Goal: Use online tool/utility: Utilize a website feature to perform a specific function

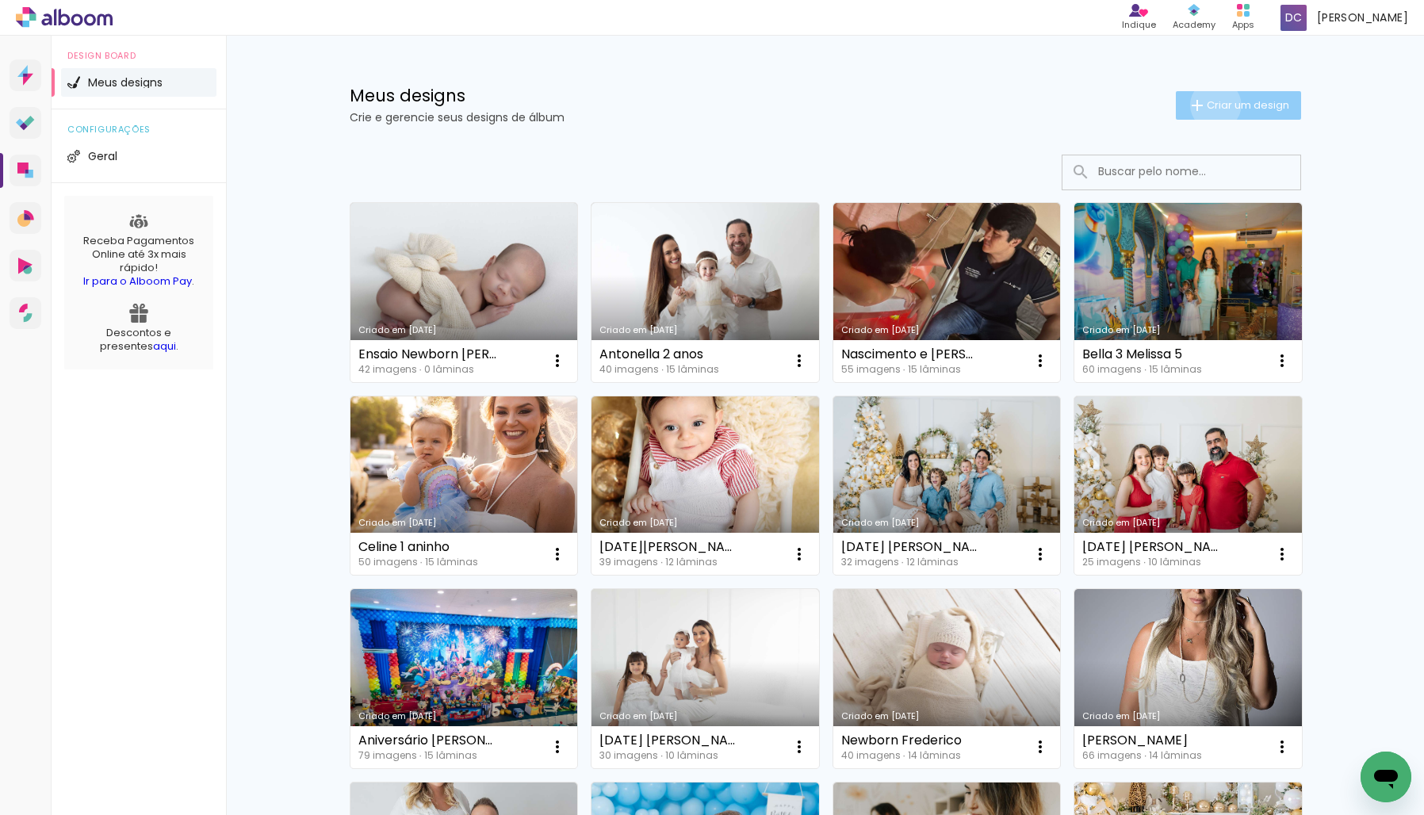
click at [1212, 105] on span "Criar um design" at bounding box center [1248, 105] width 82 height 10
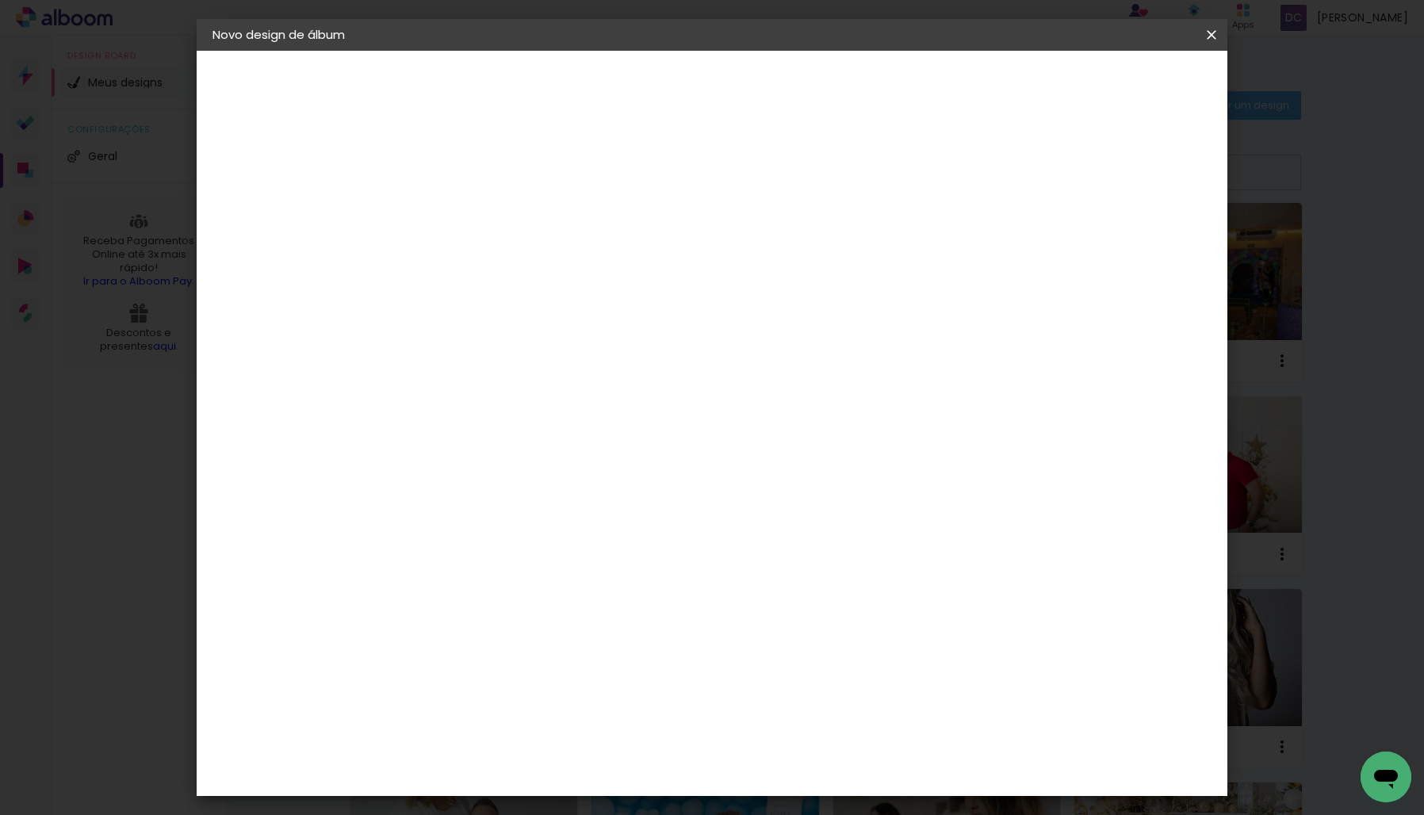
click at [472, 217] on input at bounding box center [472, 213] width 0 height 25
type input "[PERSON_NAME] 2 anos"
type paper-input "[PERSON_NAME] 2 anos"
click at [0, 0] on slot "Avançar" at bounding box center [0, 0] width 0 height 0
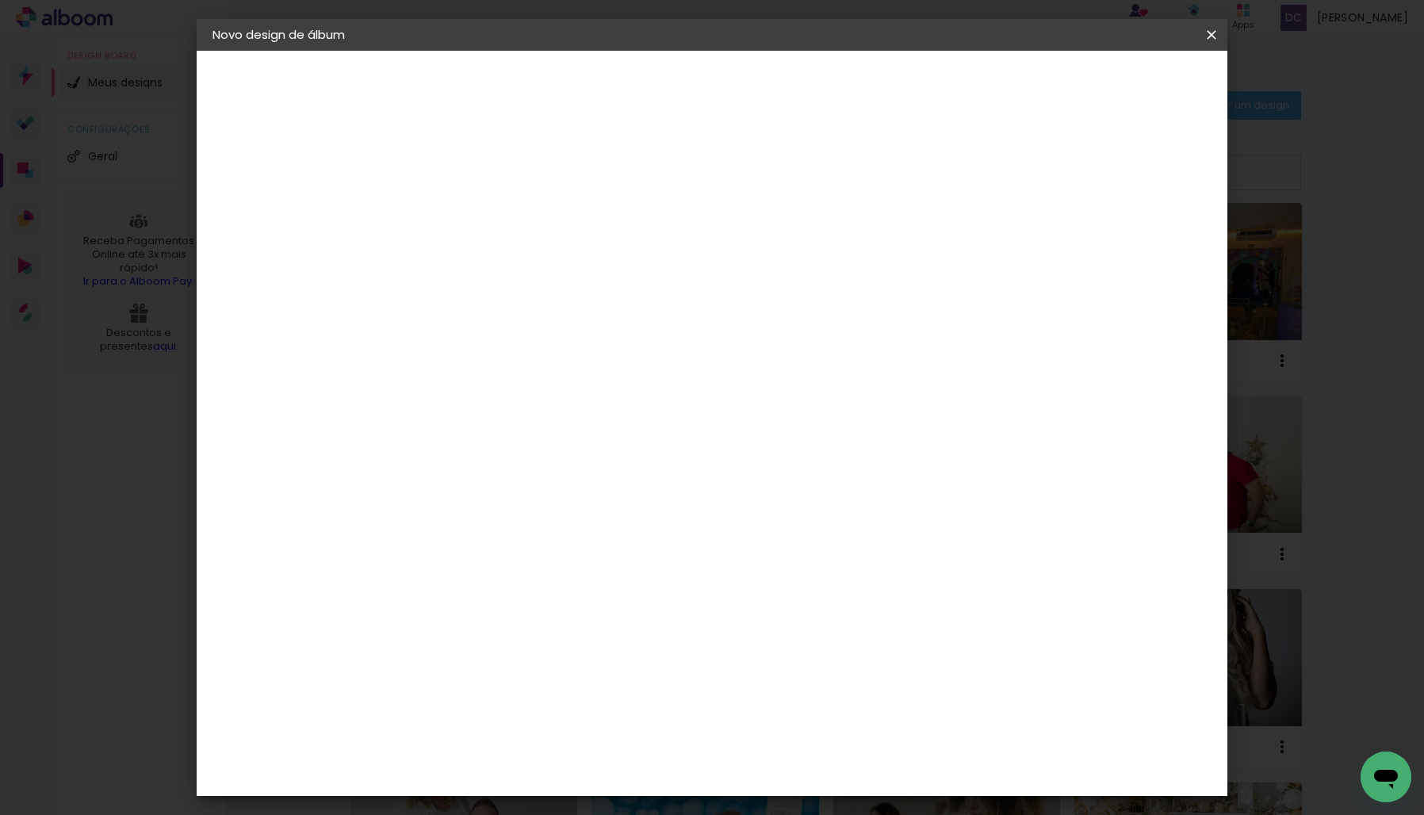
click at [565, 391] on div "DreambooksPro" at bounding box center [512, 397] width 103 height 13
click at [0, 0] on slot "Avançar" at bounding box center [0, 0] width 0 height 0
click at [534, 270] on input "text" at bounding box center [503, 276] width 62 height 25
click at [749, 272] on paper-item "Álbum" at bounding box center [815, 263] width 317 height 32
type input "Álbum"
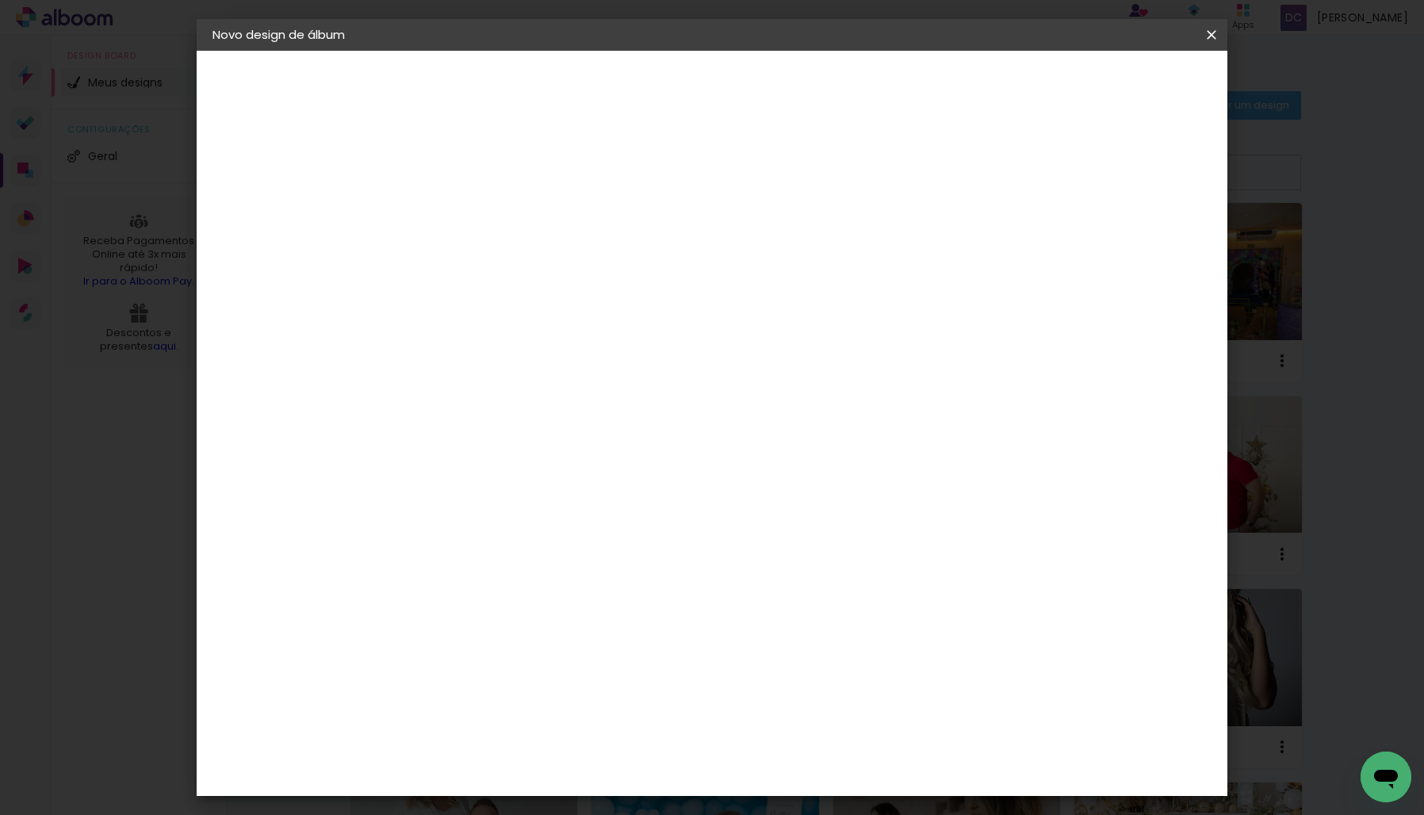
scroll to position [255, 0]
click at [579, 465] on span "25 × 25" at bounding box center [542, 481] width 74 height 33
click at [0, 0] on slot "Avançar" at bounding box center [0, 0] width 0 height 0
click at [1124, 87] on span "Iniciar design" at bounding box center [1088, 83] width 72 height 11
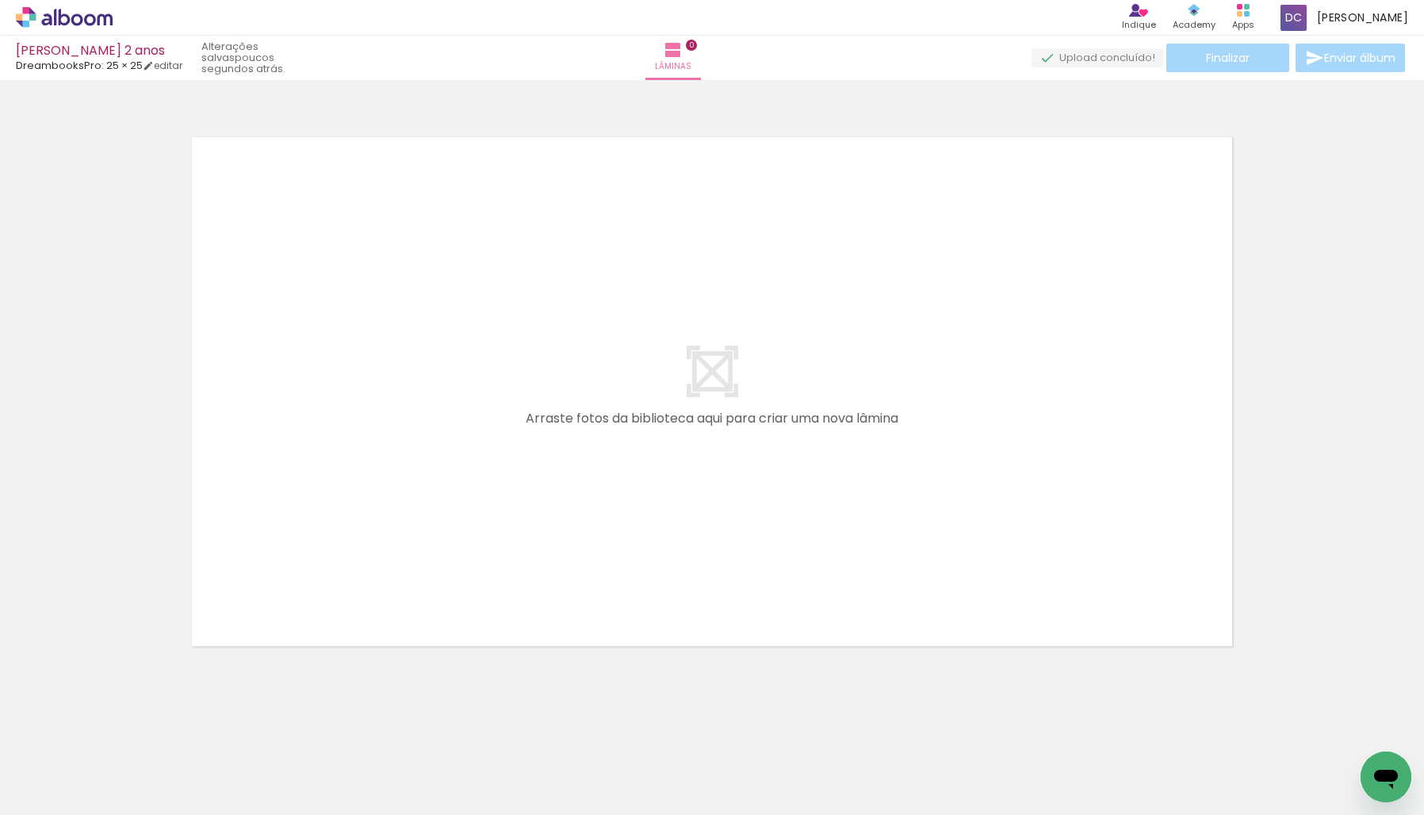
click at [62, 19] on icon at bounding box center [64, 17] width 97 height 21
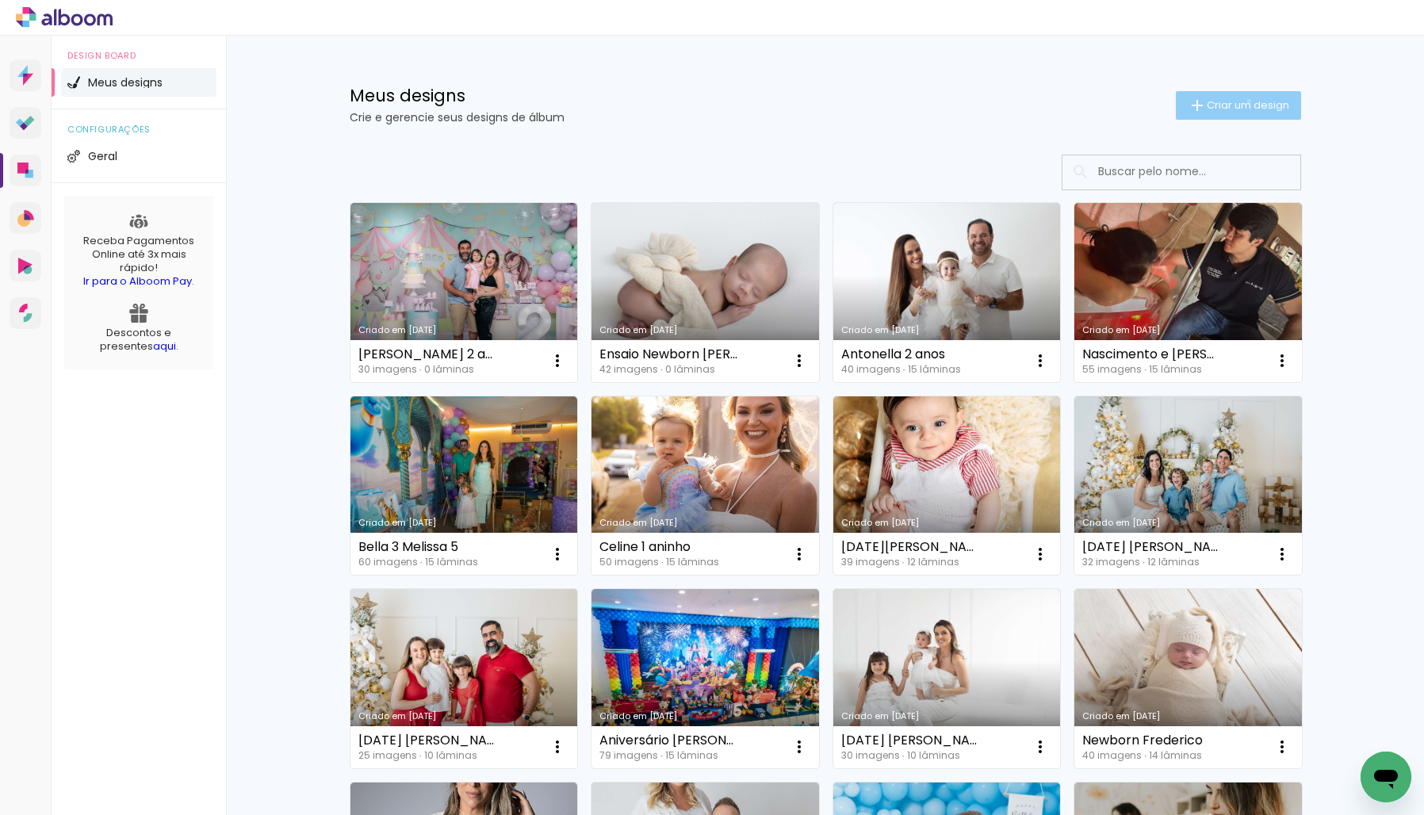
click at [1246, 101] on span "Criar um design" at bounding box center [1248, 105] width 82 height 10
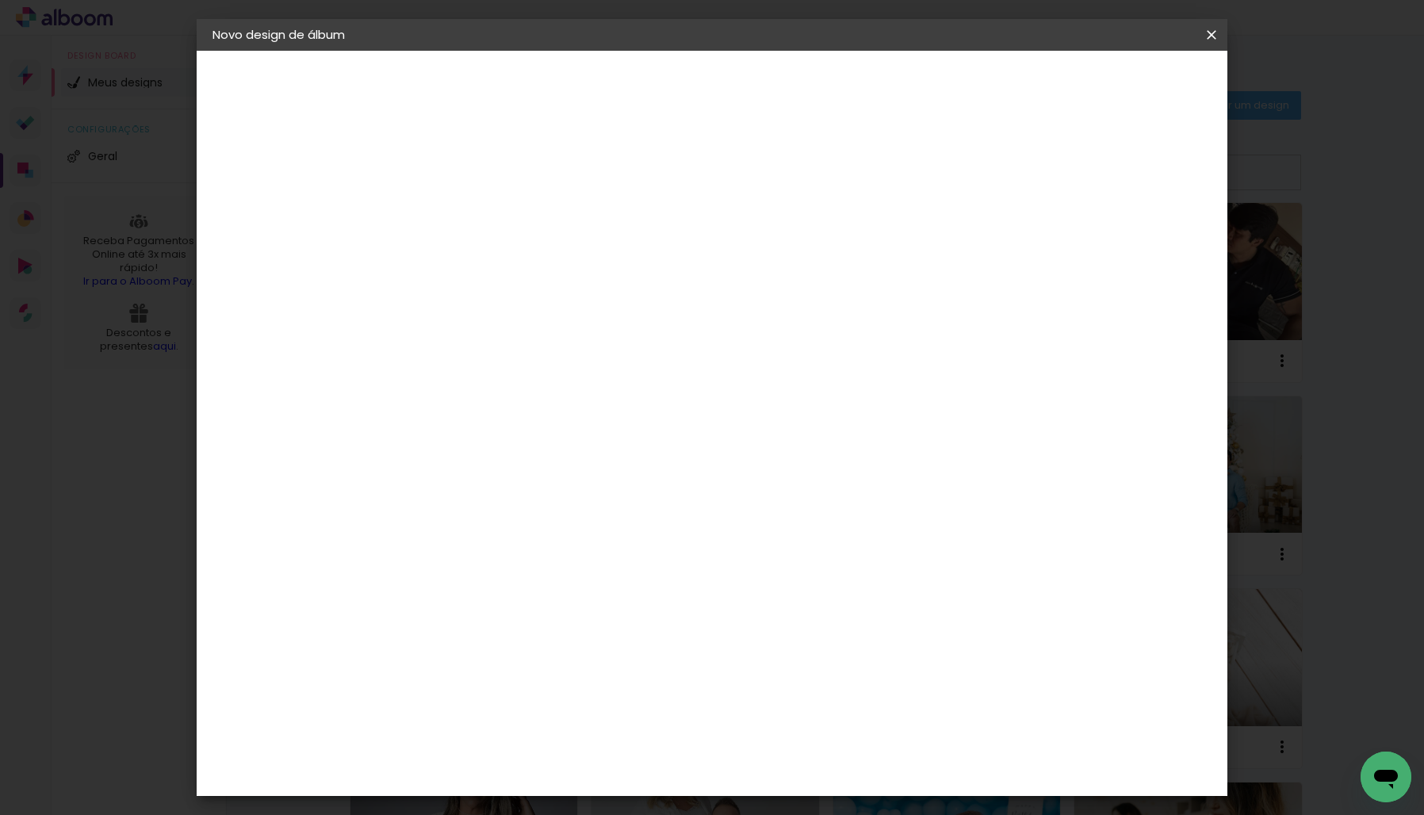
click at [472, 209] on input at bounding box center [472, 213] width 0 height 25
type input "Gestante"
type paper-input "Gestante"
type input "Gestante Cinthya"
type paper-input "Gestante Cinthya"
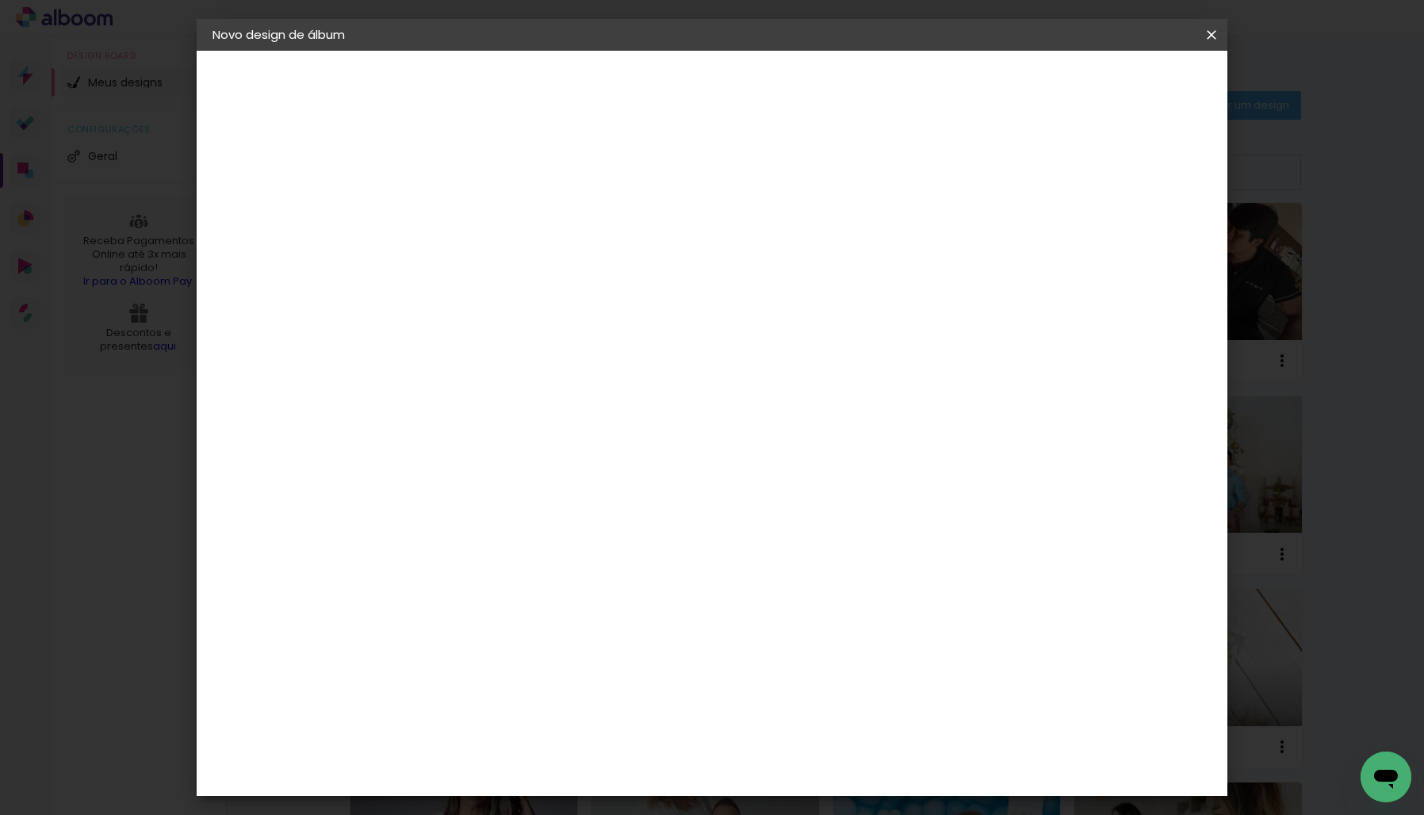
click at [0, 0] on slot "Avançar" at bounding box center [0, 0] width 0 height 0
click at [516, 772] on div "DreambooksPro" at bounding box center [512, 778] width 103 height 13
click at [536, 501] on div "DreambooksPro" at bounding box center [512, 507] width 103 height 13
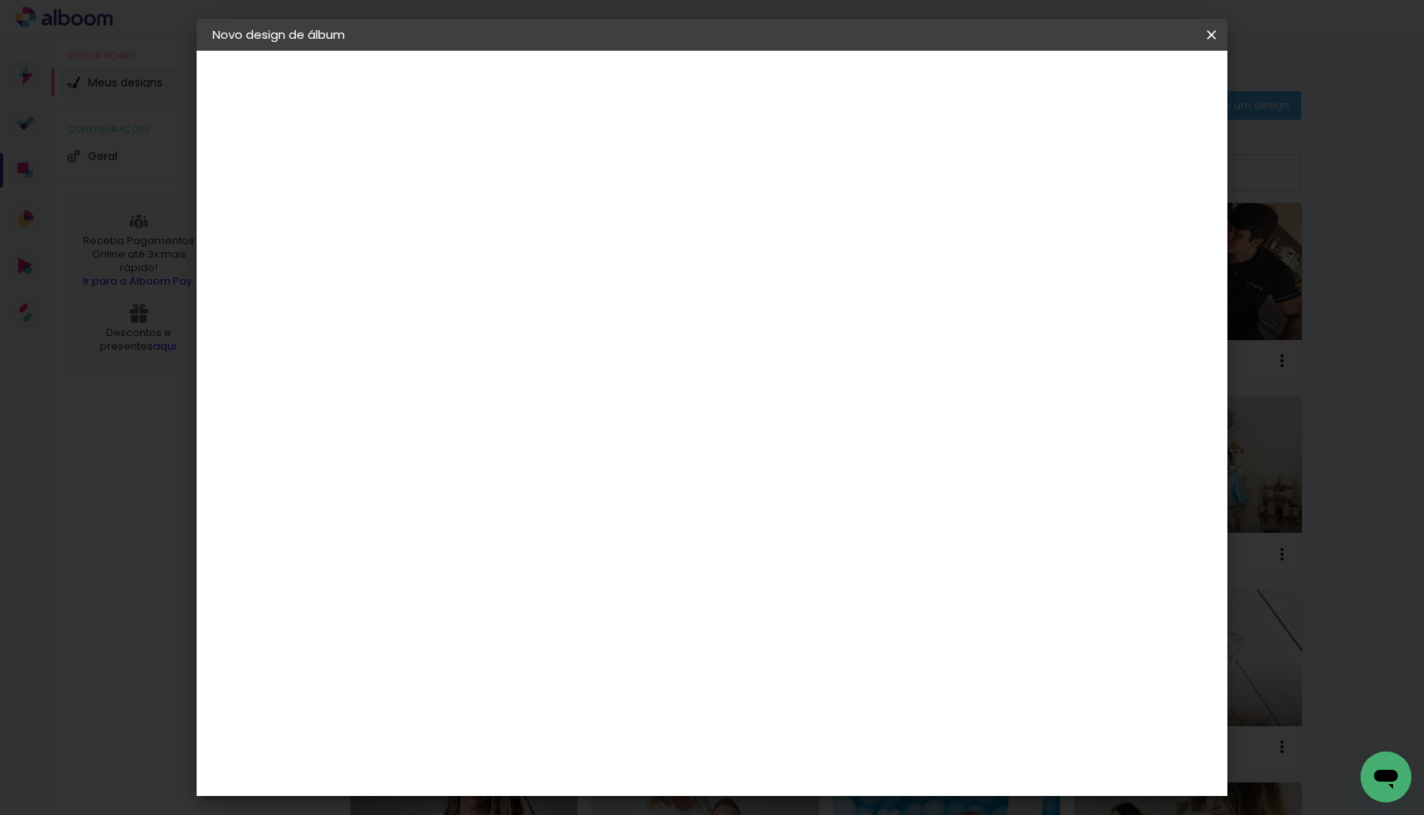
click at [536, 501] on div "DreambooksPro" at bounding box center [512, 507] width 103 height 13
click at [565, 500] on div "DreambooksPro" at bounding box center [512, 506] width 103 height 13
click at [0, 0] on slot "Avançar" at bounding box center [0, 0] width 0 height 0
click at [534, 264] on input "text" at bounding box center [503, 276] width 62 height 25
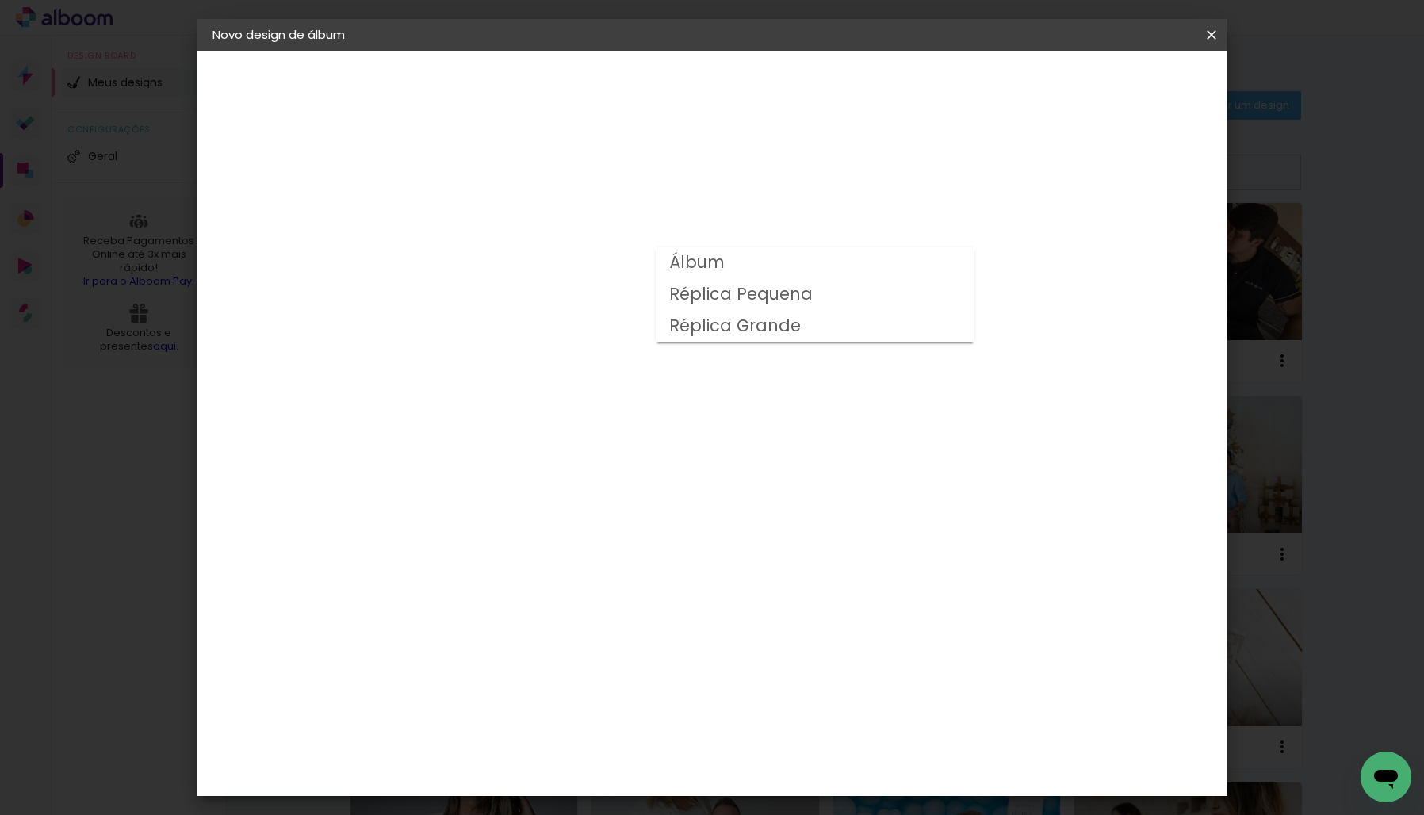
click at [0, 0] on slot "Álbum" at bounding box center [0, 0] width 0 height 0
type input "Álbum"
click at [579, 433] on span "20 × 20" at bounding box center [542, 449] width 74 height 33
click at [0, 0] on slot "Avançar" at bounding box center [0, 0] width 0 height 0
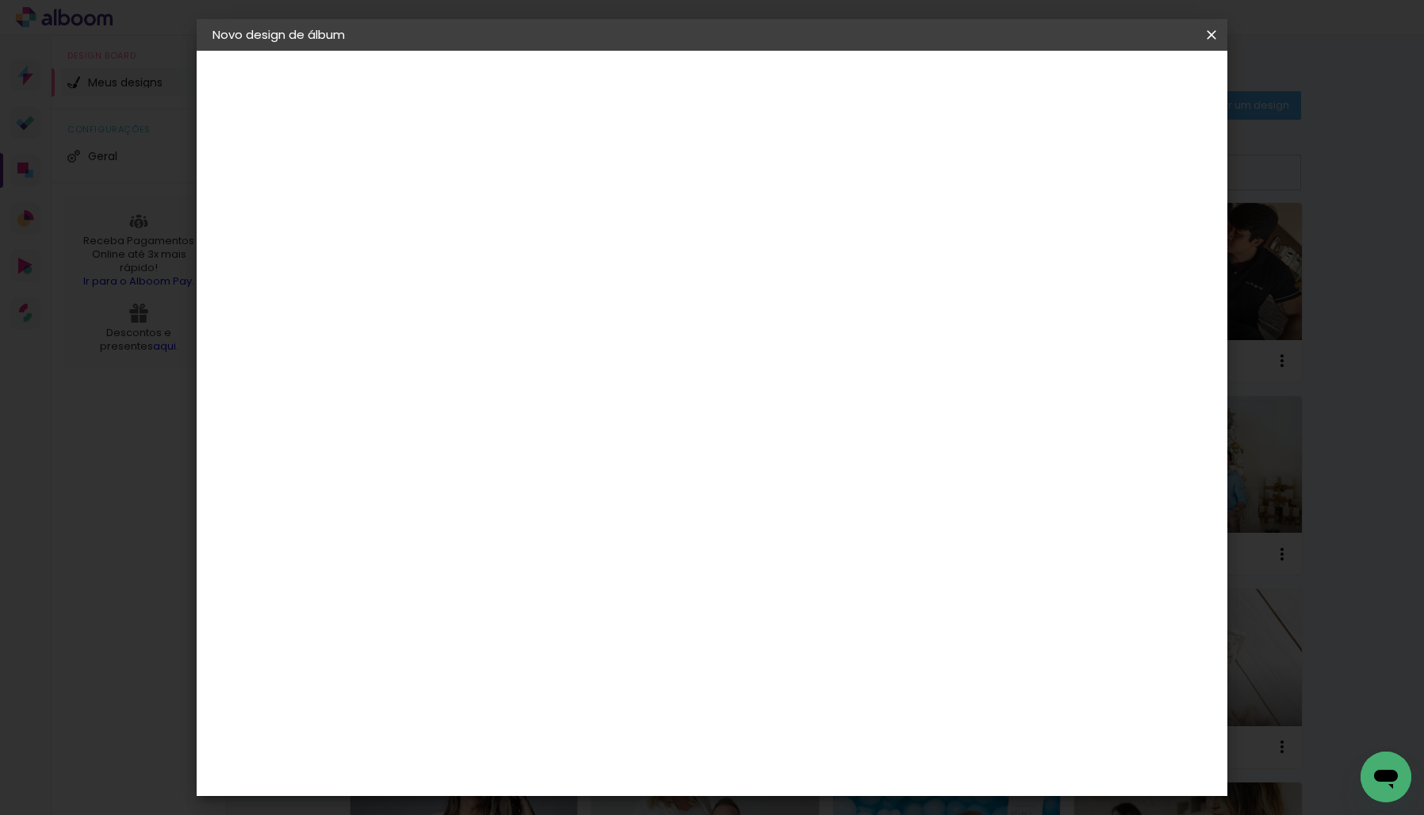
click at [1124, 89] on span "Iniciar design" at bounding box center [1088, 83] width 72 height 11
